Goal: Task Accomplishment & Management: Use online tool/utility

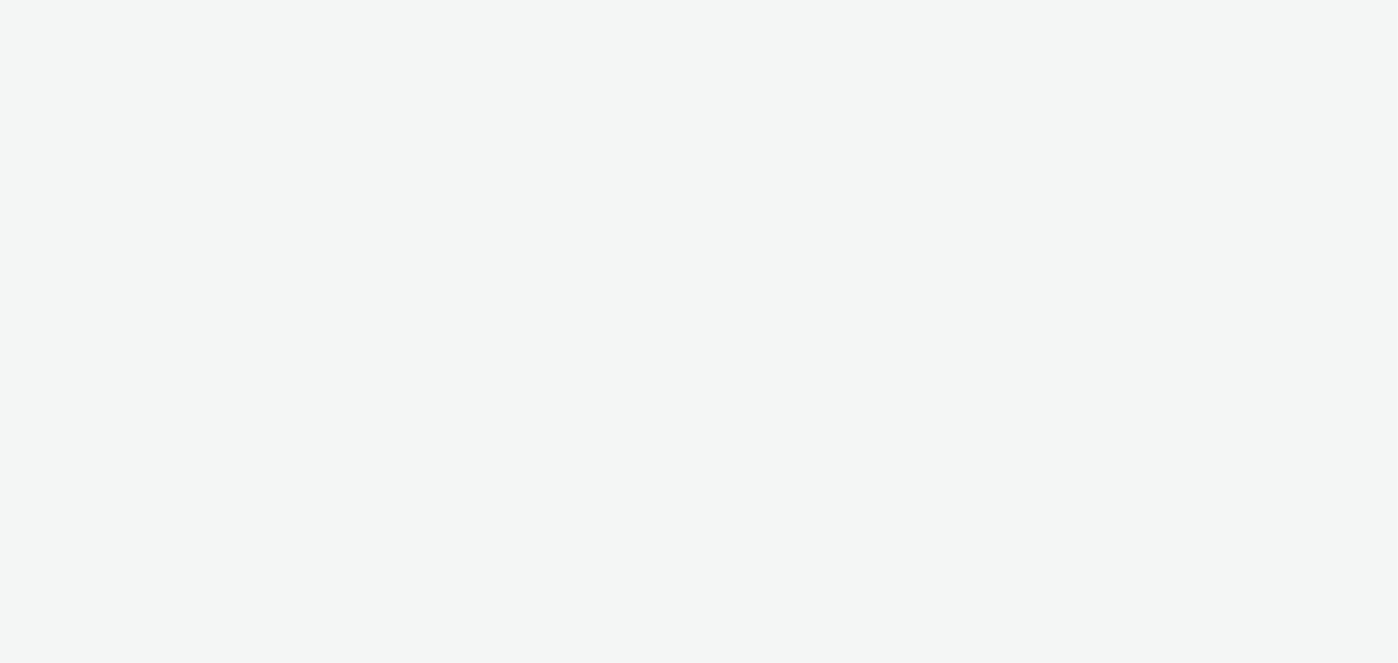
select select "9387901d-a129-43df-b0ef-f9e7dbeb676e"
select select "47d90c6b-4628-495b-b1d1-cf96ef71660b"
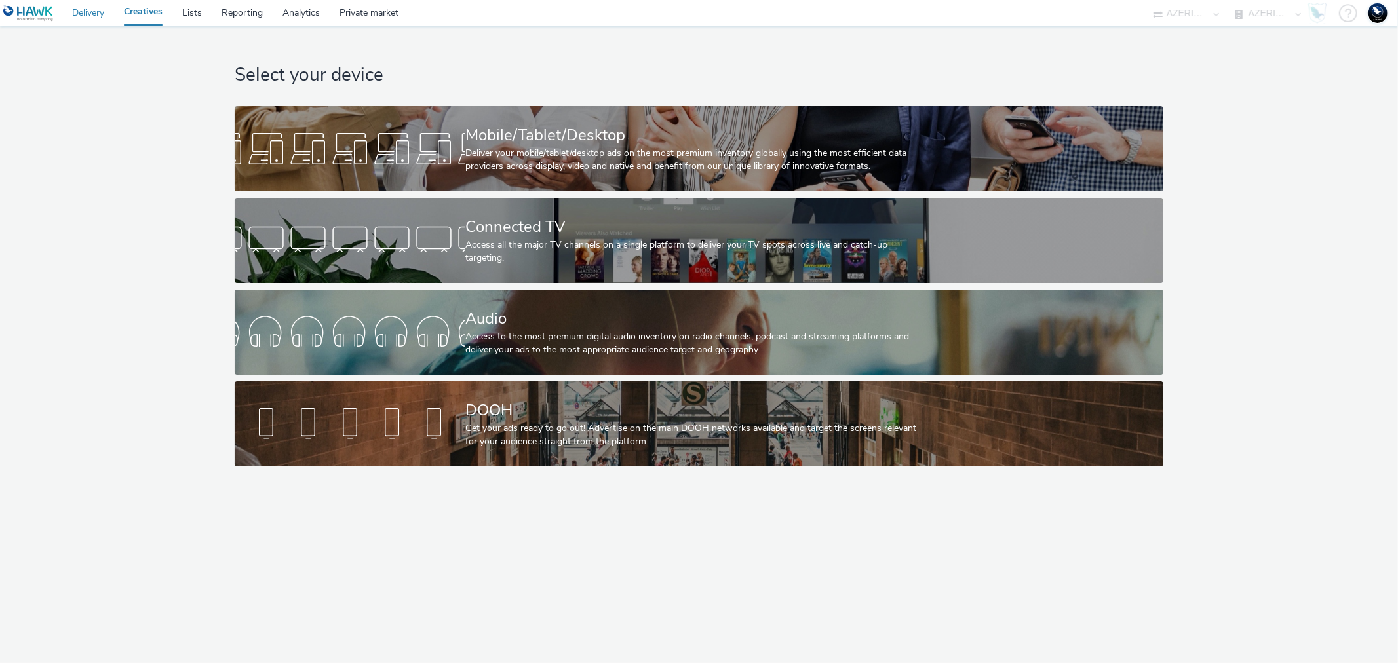
click at [92, 9] on link "Delivery" at bounding box center [88, 13] width 52 height 26
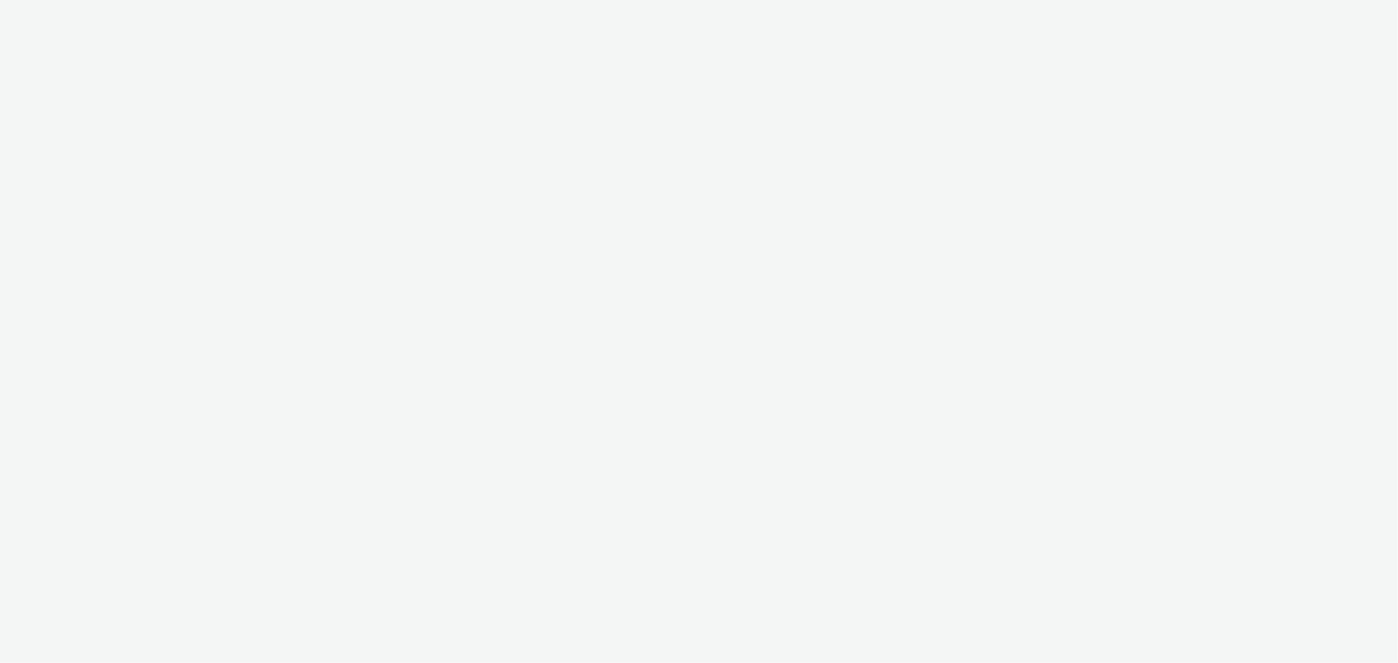
select select "9387901d-a129-43df-b0ef-f9e7dbeb676e"
select select "47d90c6b-4628-495b-b1d1-cf96ef71660b"
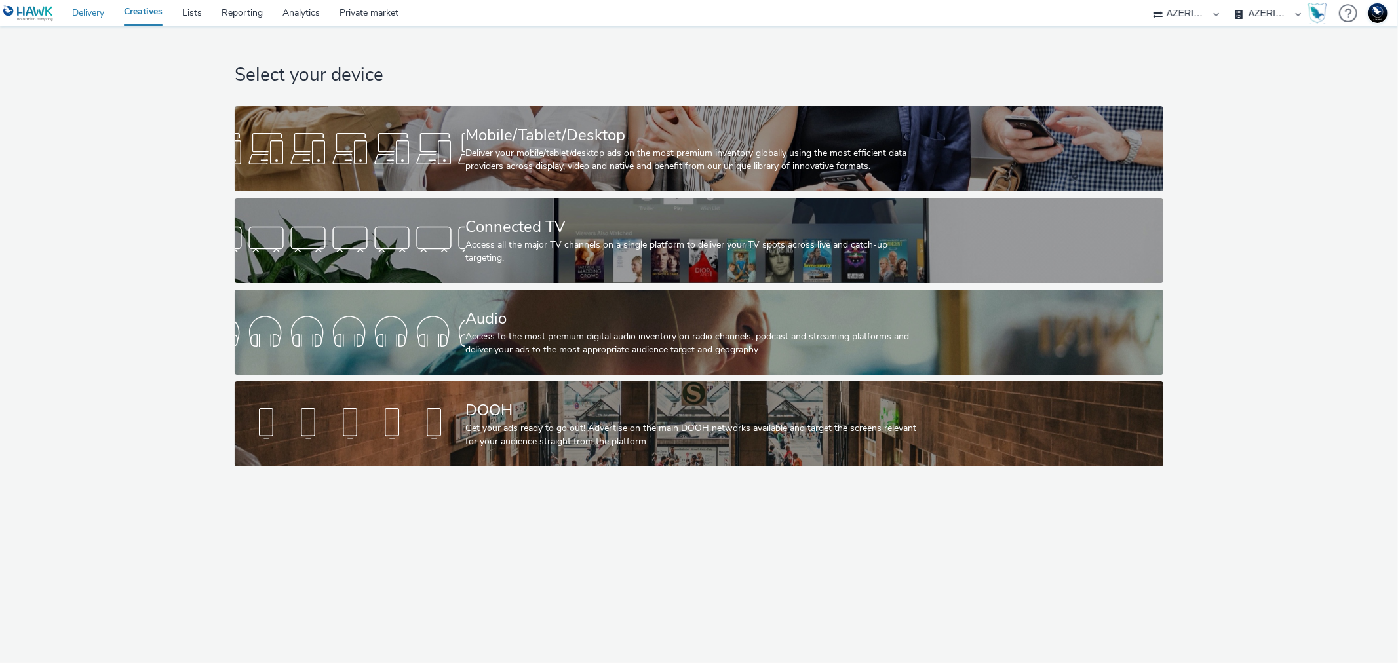
click at [99, 8] on link "Delivery" at bounding box center [88, 13] width 52 height 26
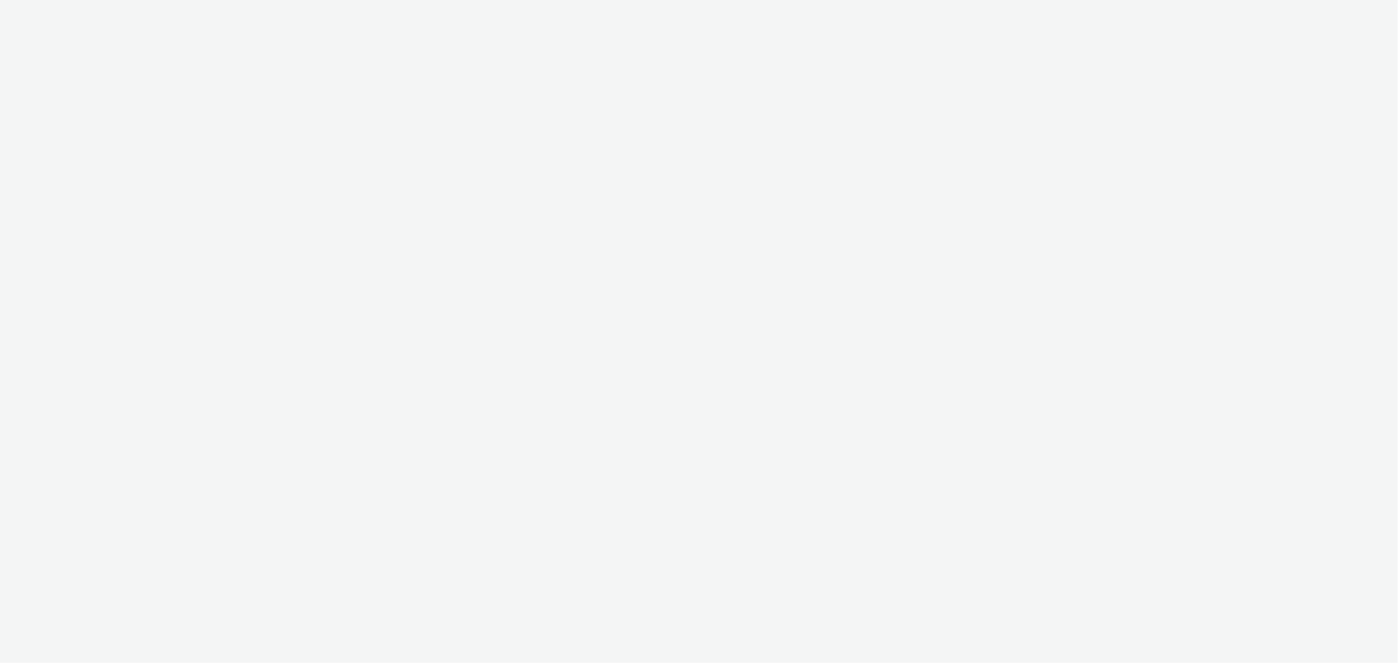
select select "9387901d-a129-43df-b0ef-f9e7dbeb676e"
select select "47d90c6b-4628-495b-b1d1-cf96ef71660b"
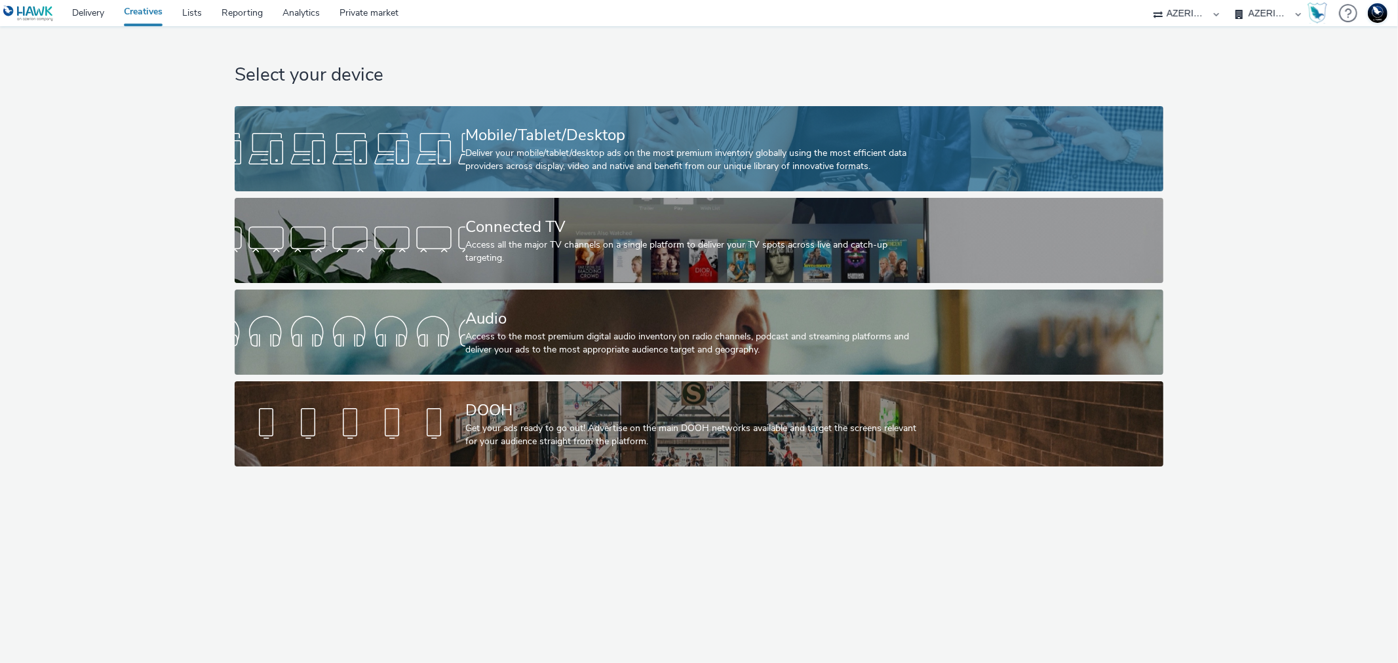
click at [591, 151] on div "Deliver your mobile/tablet/desktop ads on the most premium inventory globally u…" at bounding box center [696, 160] width 462 height 27
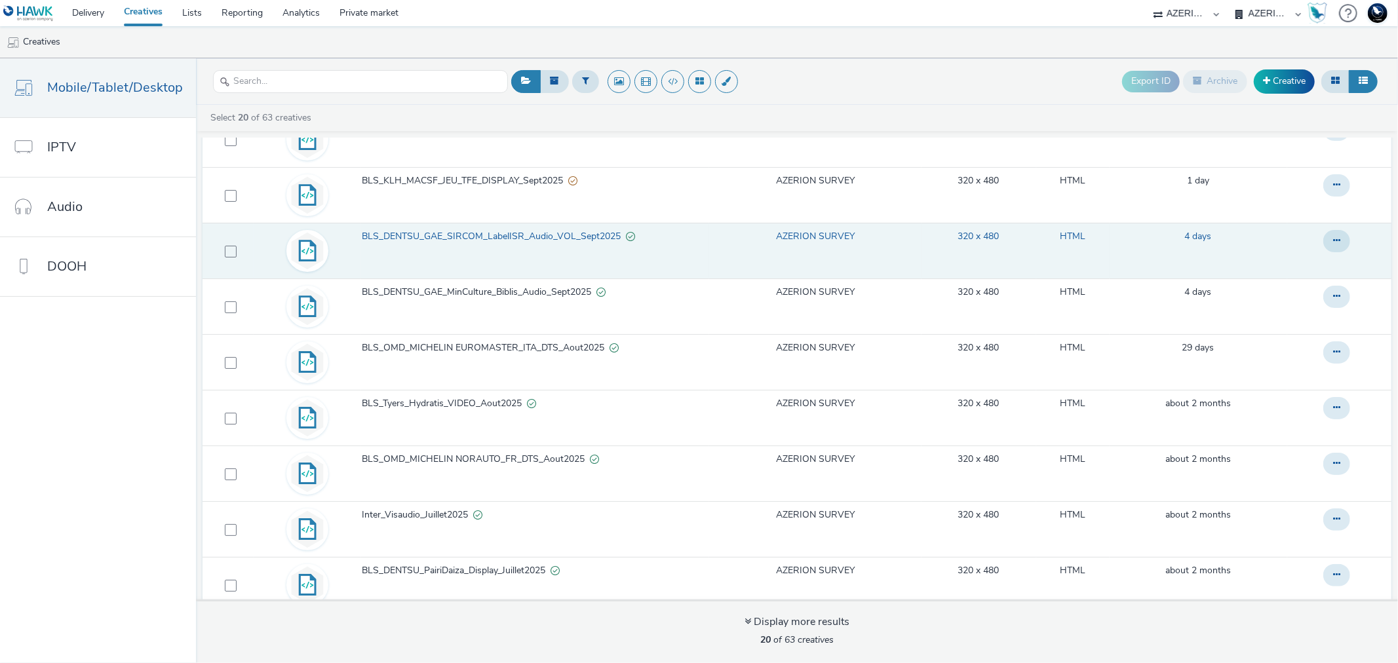
scroll to position [60, 0]
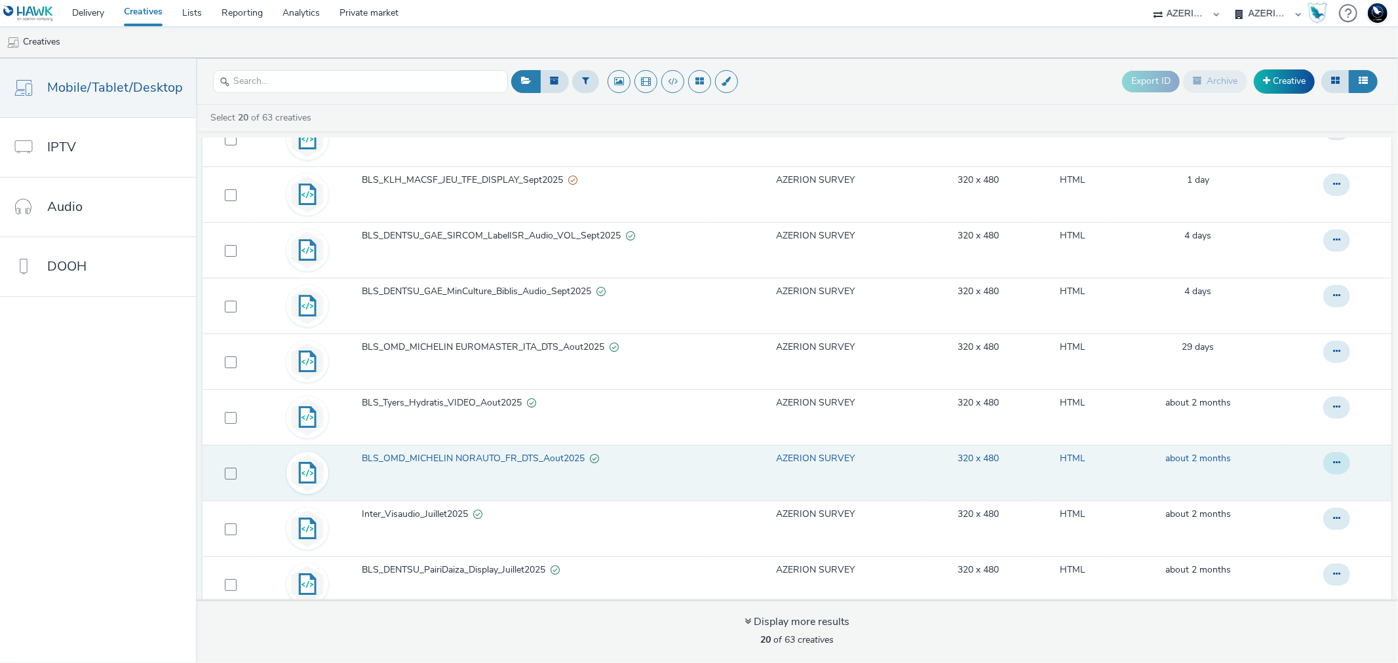
click at [1333, 466] on icon at bounding box center [1336, 462] width 7 height 9
click at [1279, 509] on link "Duplicate" at bounding box center [1301, 516] width 98 height 26
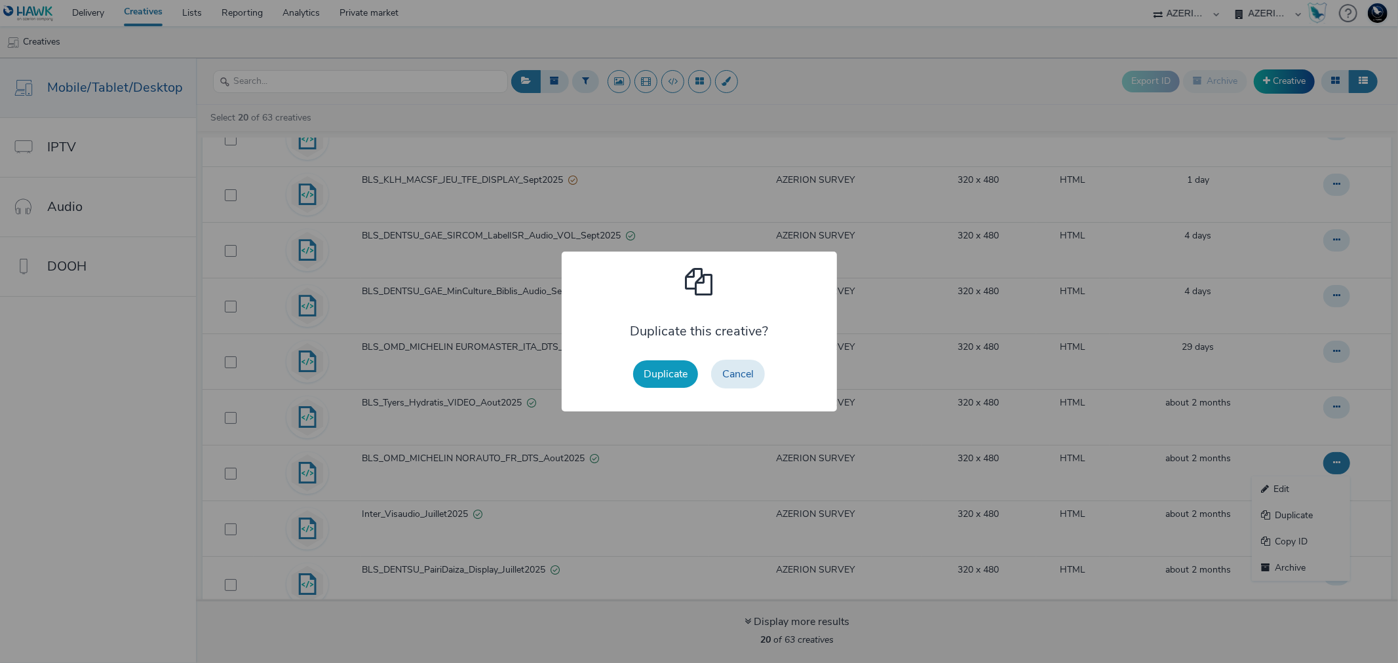
click at [669, 370] on button "Duplicate" at bounding box center [665, 374] width 65 height 28
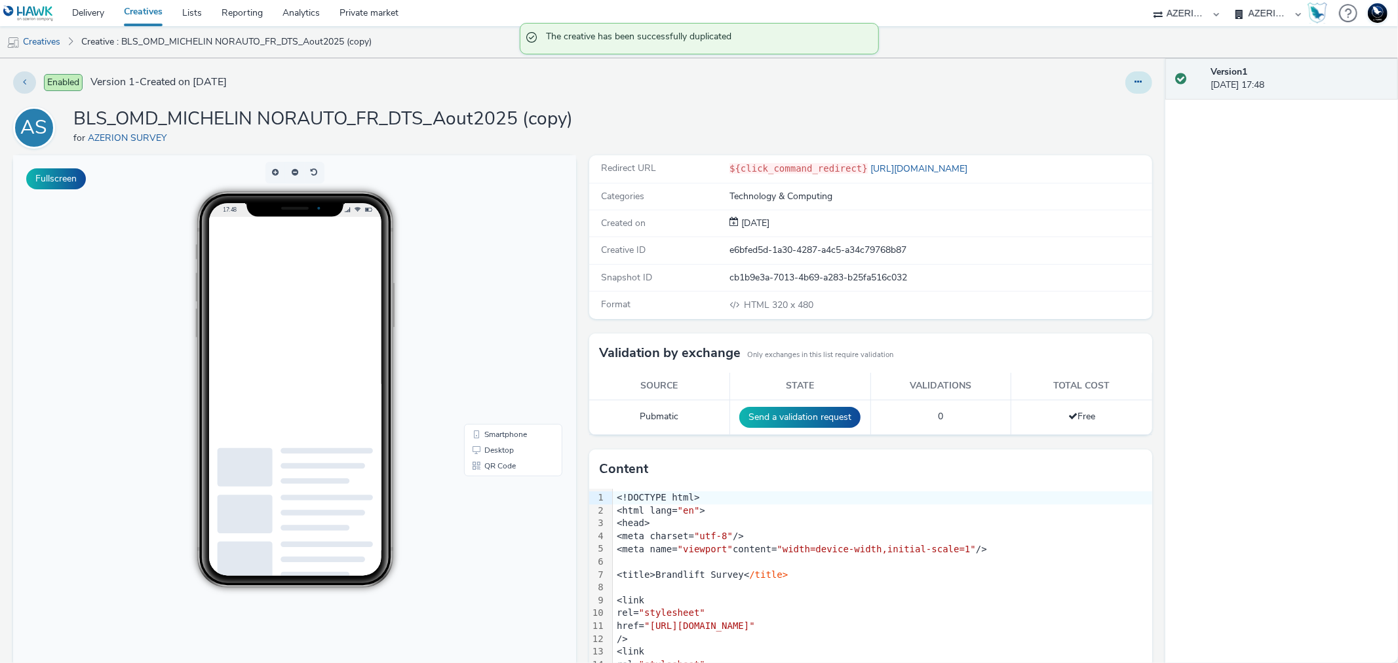
click at [1135, 82] on icon at bounding box center [1138, 81] width 7 height 9
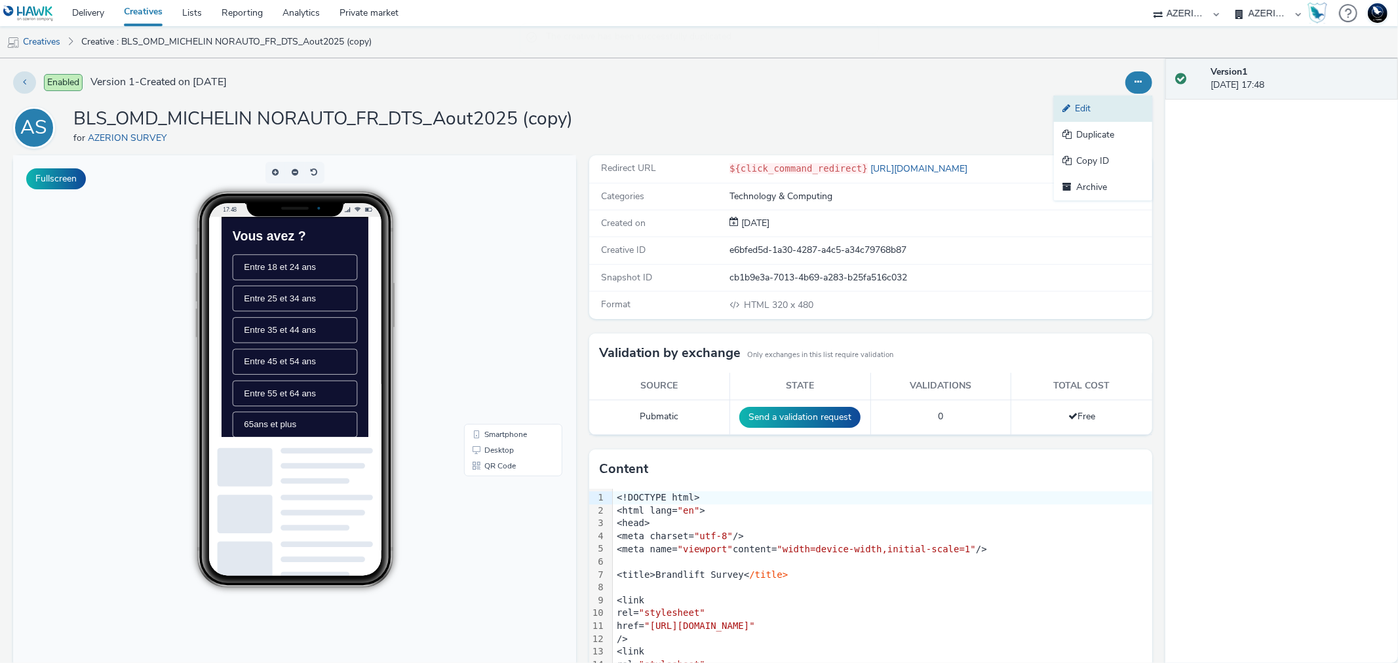
click at [1069, 112] on link "Edit" at bounding box center [1103, 109] width 98 height 26
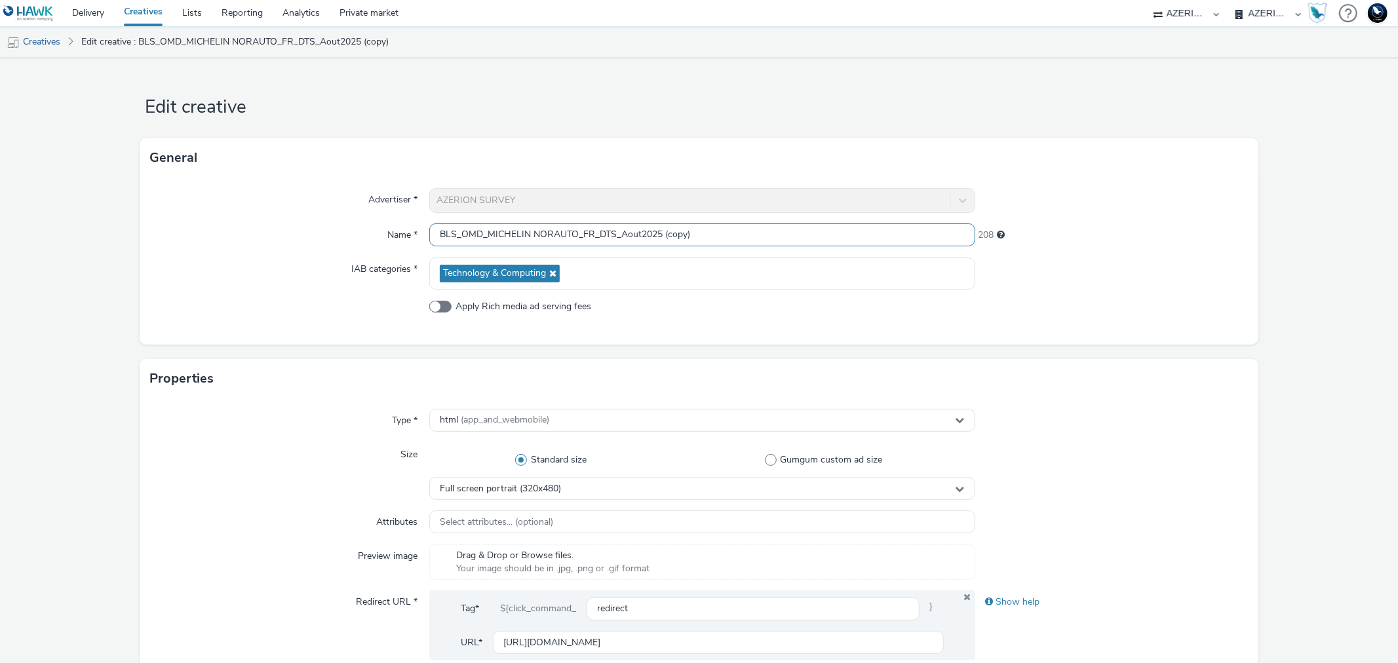
drag, startPoint x: 664, startPoint y: 232, endPoint x: 788, endPoint y: 234, distance: 124.5
click at [788, 234] on input "BLS_OMD_MICHELIN NORAUTO_FR_DTS_Aout2025 (copy)" at bounding box center [701, 234] width 545 height 23
click at [640, 232] on input "BLS_OMD_MICHELIN NORAUTO_FR_DTS_Aout2025" at bounding box center [701, 234] width 545 height 23
click at [568, 231] on input "BLS_OMD_MICHELIN NORAUTO_FR_DTS_septembre2025" at bounding box center [701, 234] width 545 height 23
click at [611, 235] on input "BLS_OMD_MICHELIN BLACKCIRCLES_FR_DTS_septembre2025" at bounding box center [701, 234] width 545 height 23
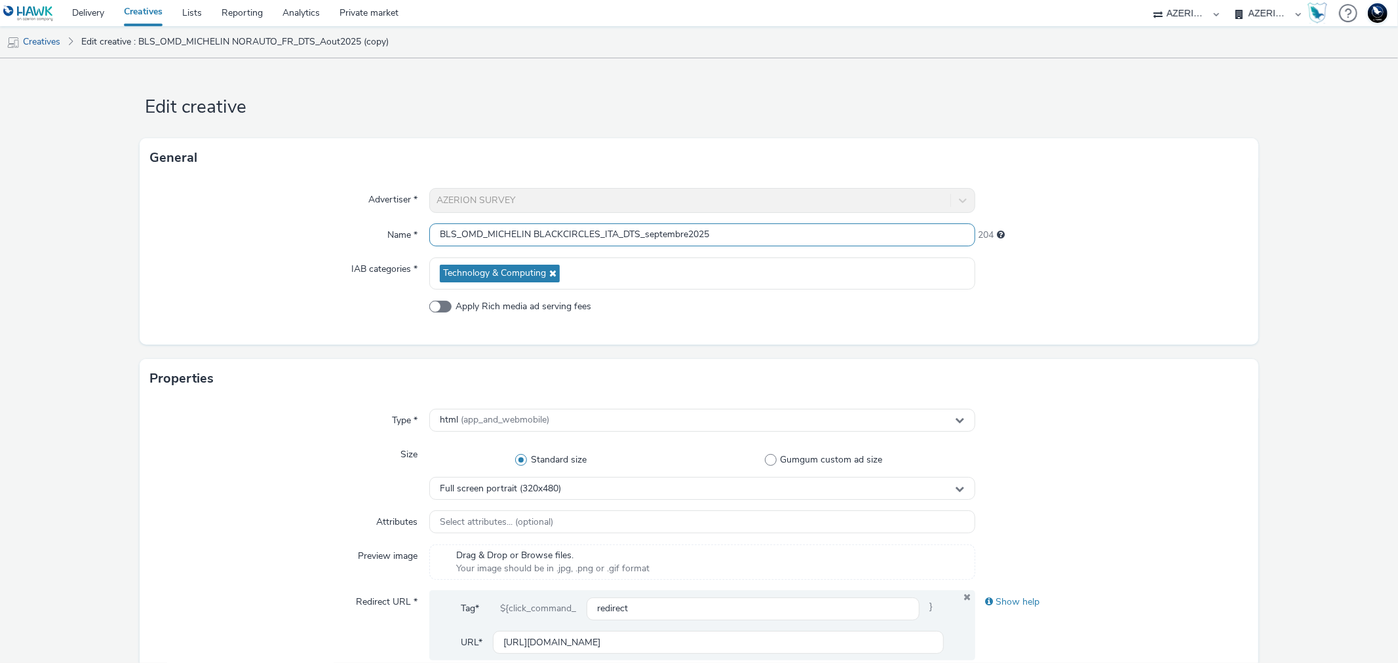
click at [632, 234] on input "BLS_OMD_MICHELIN BLACKCIRCLES_ITA_DTS_septembre2025" at bounding box center [701, 234] width 545 height 23
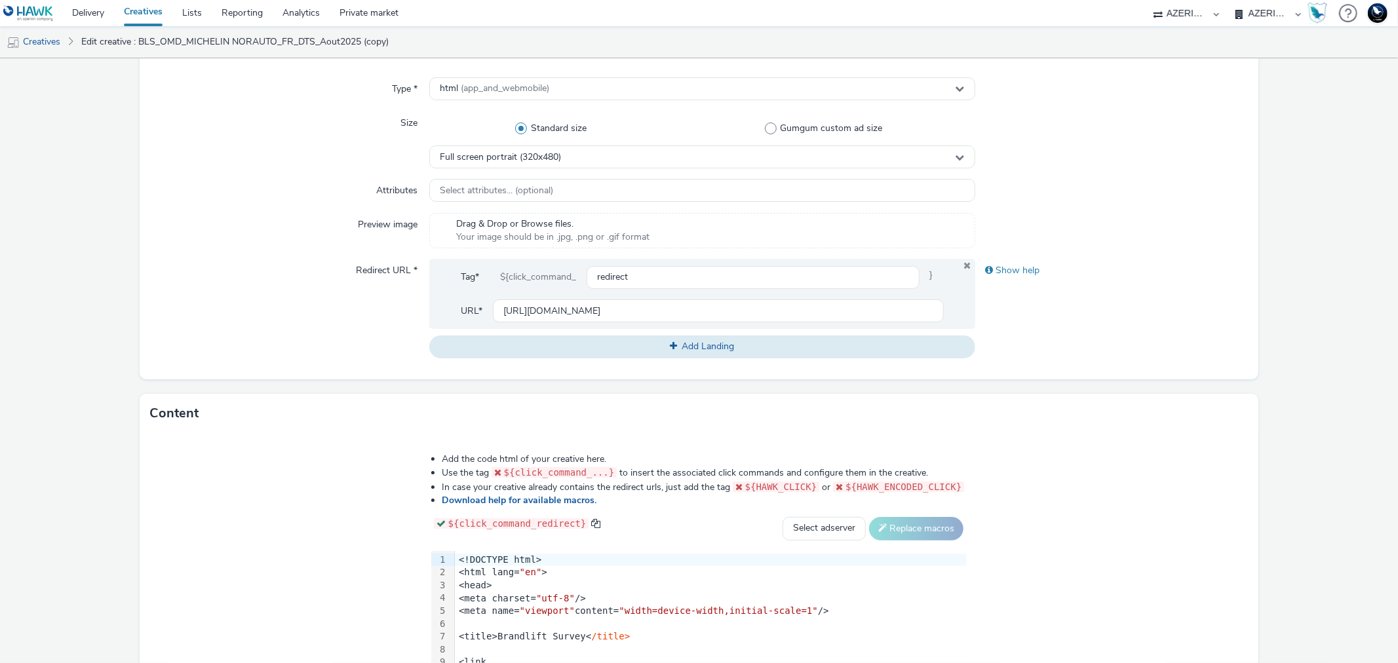
scroll to position [503, 0]
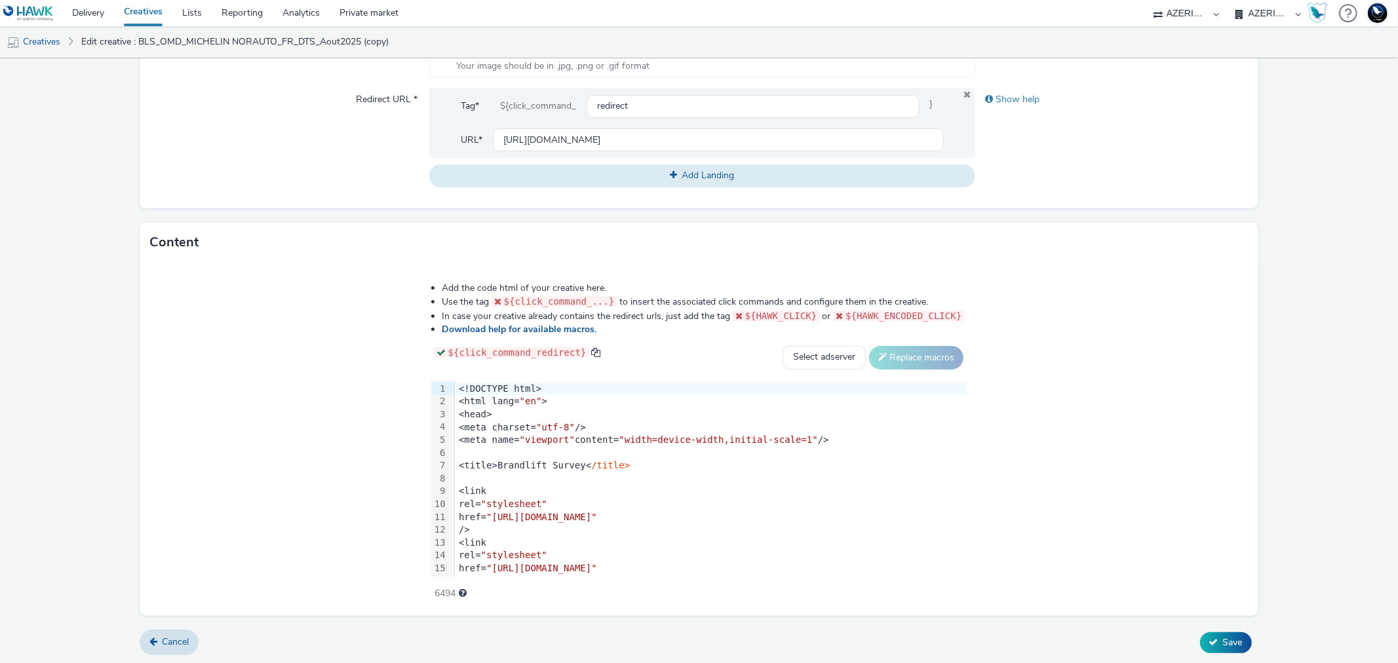
type input "BLS_OMD_MICHELIN BLACKCIRCLES_ITA_omni_septembre2025"
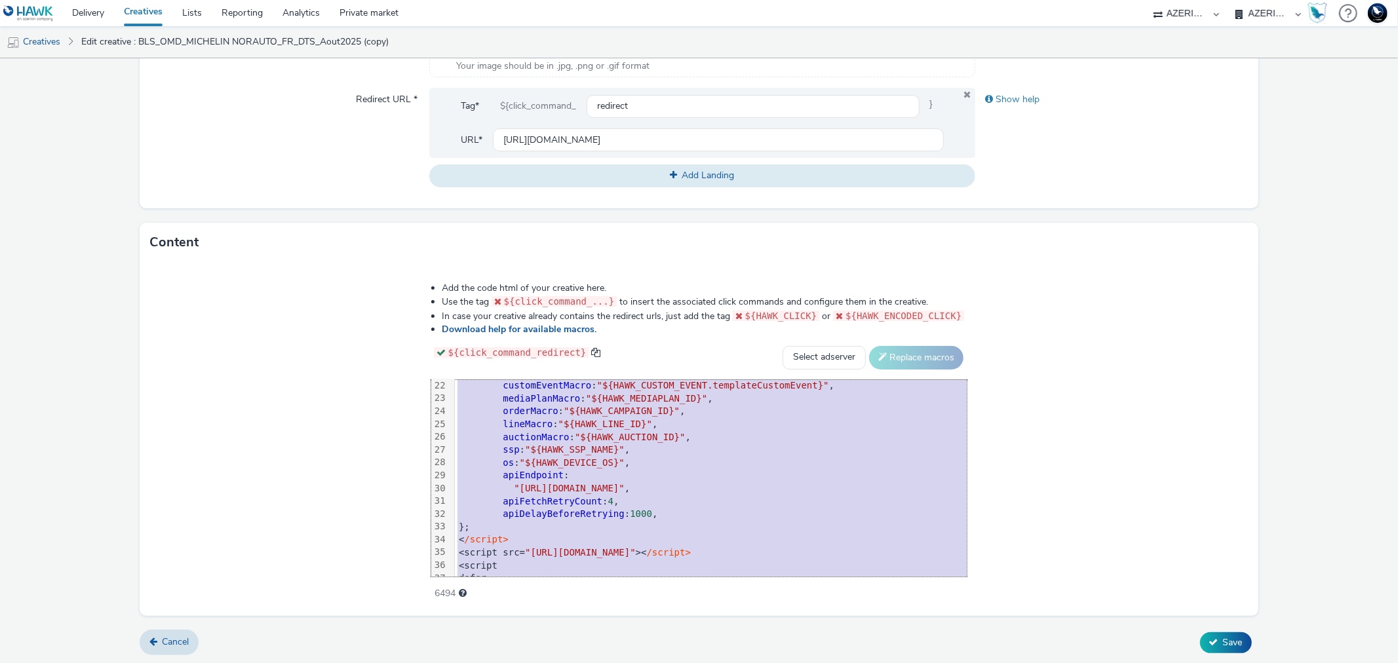
scroll to position [385, 0]
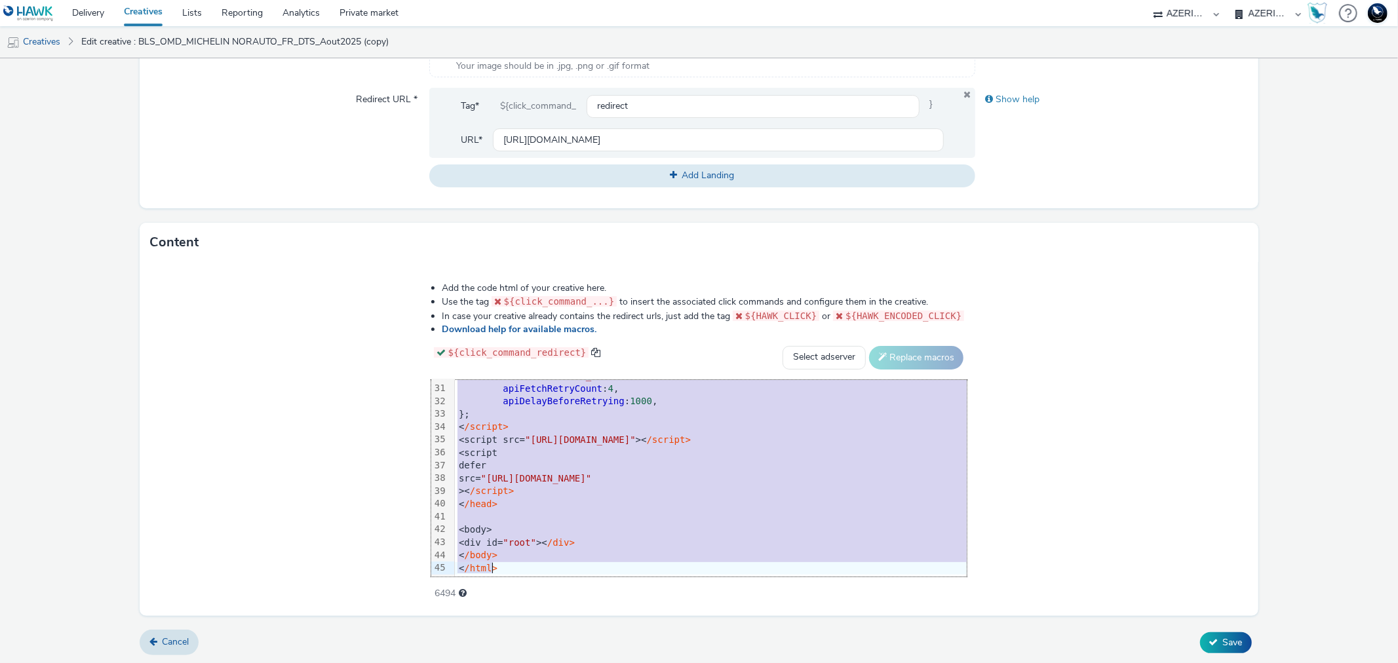
drag, startPoint x: 419, startPoint y: 381, endPoint x: 831, endPoint y: 697, distance: 518.8
click at [831, 663] on html "Delivery Creatives Lists Reporting Analytics Private market 75 Media A8 Media G…" at bounding box center [699, 331] width 1398 height 663
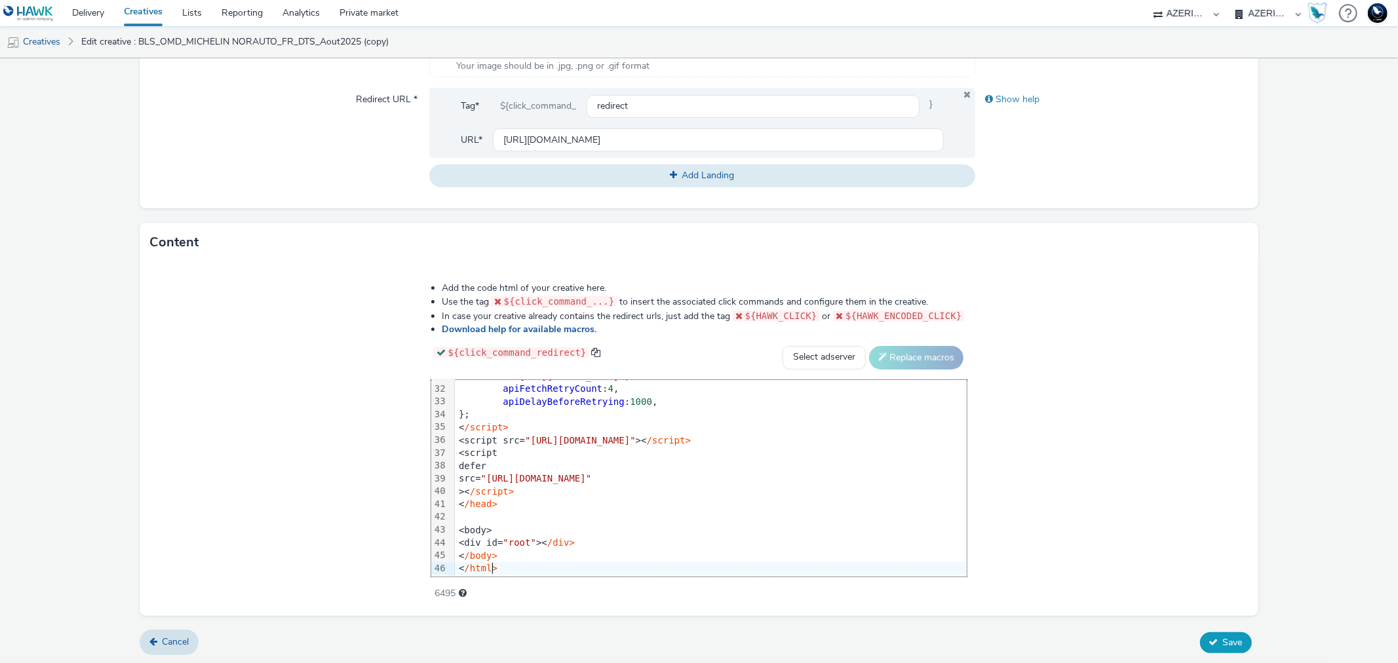
click at [1223, 638] on span "Save" at bounding box center [1233, 642] width 20 height 12
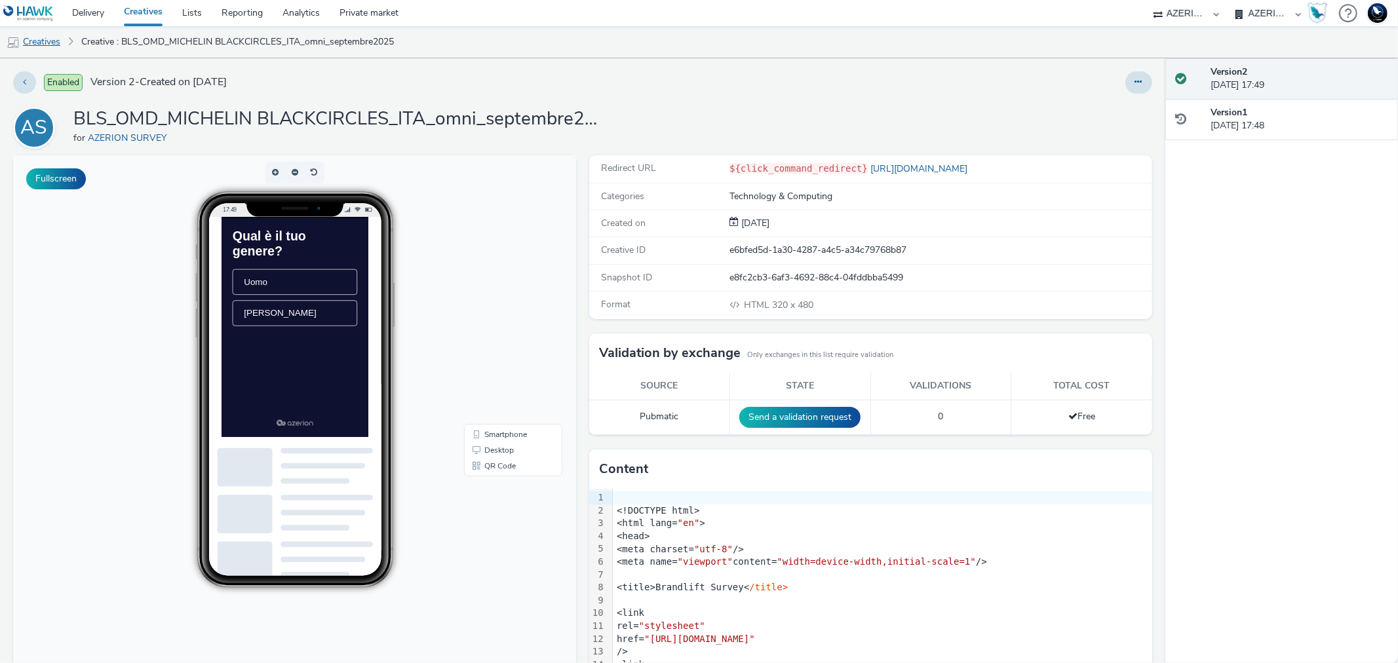
click at [48, 48] on link "Creatives" at bounding box center [33, 41] width 67 height 31
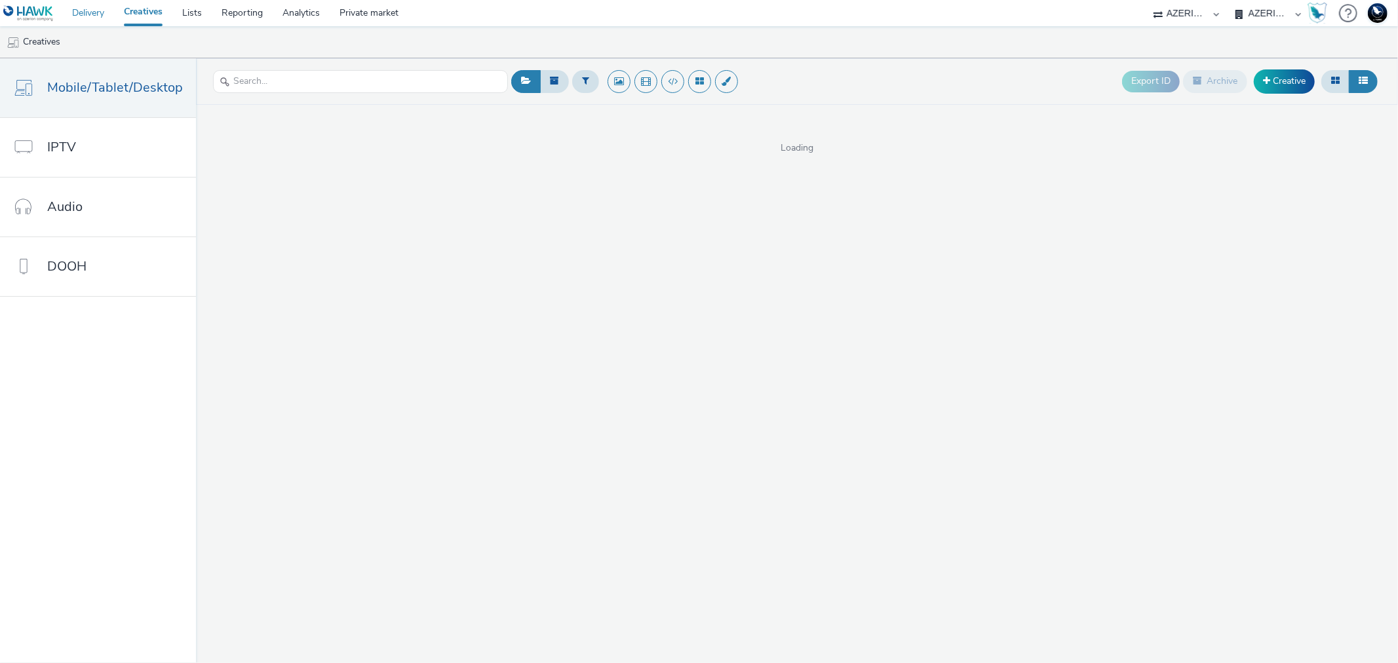
click at [84, 7] on link "Delivery" at bounding box center [88, 13] width 52 height 26
